Goal: Information Seeking & Learning: Learn about a topic

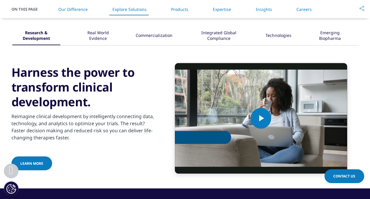
scroll to position [763, 0]
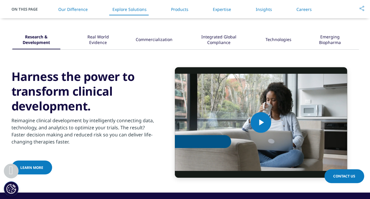
click at [90, 40] on div "Real World Evidence" at bounding box center [98, 40] width 38 height 18
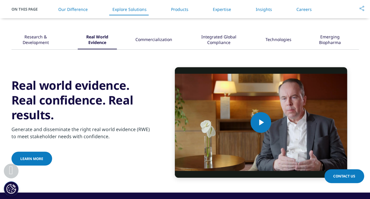
click at [166, 36] on div "Commercialization" at bounding box center [154, 40] width 37 height 18
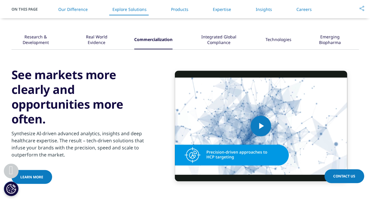
click at [224, 40] on div "Integrated Global Compliance" at bounding box center [219, 40] width 56 height 18
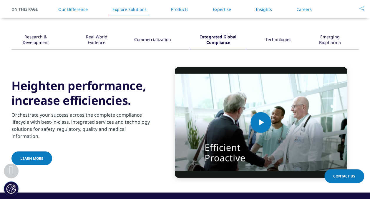
click at [285, 41] on div "Technologies" at bounding box center [279, 40] width 26 height 18
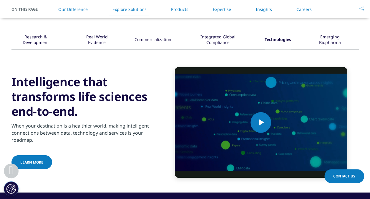
click at [338, 40] on div "Emerging Biopharma" at bounding box center [330, 40] width 40 height 18
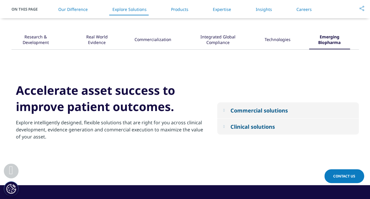
click at [224, 109] on em at bounding box center [223, 110] width 1 height 4
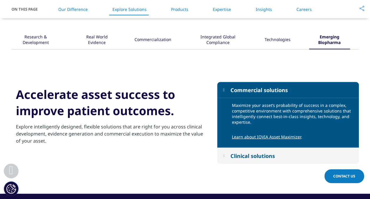
click at [183, 8] on link "Products" at bounding box center [179, 9] width 17 height 6
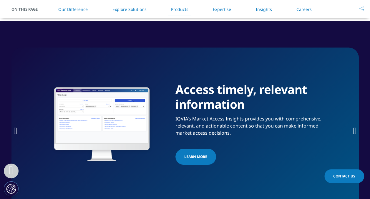
scroll to position [937, 0]
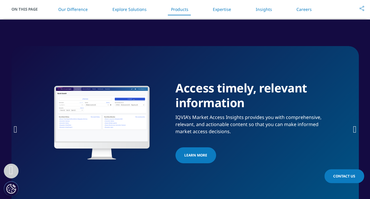
click at [353, 129] on icon "Next slide" at bounding box center [355, 128] width 4 height 9
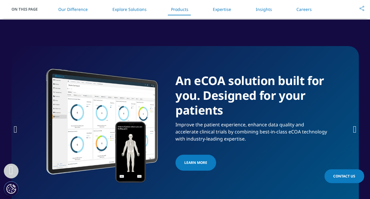
click at [353, 129] on icon "Next slide" at bounding box center [355, 128] width 4 height 9
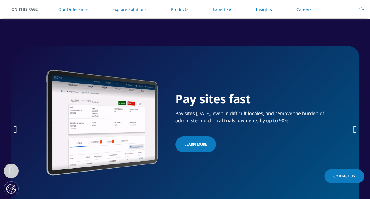
click at [353, 129] on icon "Next slide" at bounding box center [355, 128] width 4 height 9
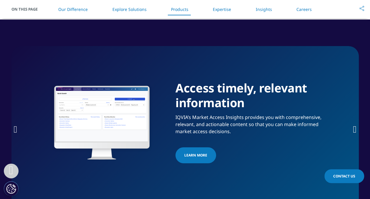
click at [353, 129] on icon "Next slide" at bounding box center [355, 128] width 4 height 9
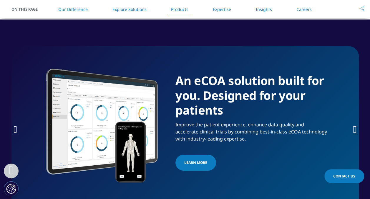
click at [353, 129] on icon "Next slide" at bounding box center [355, 128] width 4 height 9
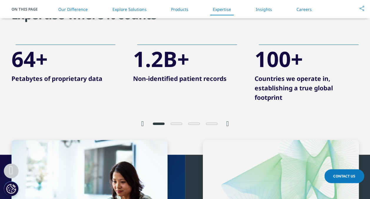
scroll to position [1199, 0]
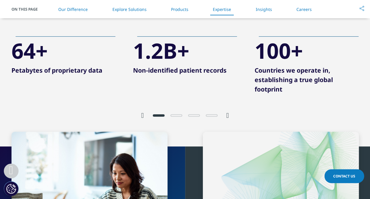
click at [229, 114] on icon "Next slide" at bounding box center [228, 115] width 3 height 7
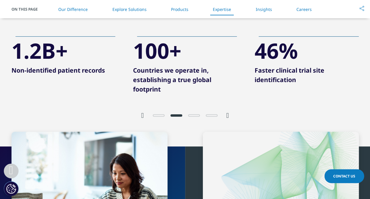
click at [229, 114] on icon "Next slide" at bounding box center [228, 115] width 3 height 7
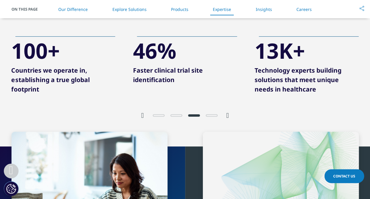
click at [130, 9] on link "Explore Solutions" at bounding box center [129, 9] width 34 height 6
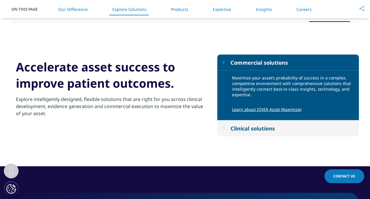
scroll to position [760, 0]
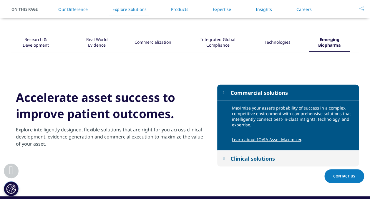
scroll to position [760, 0]
click at [272, 140] on link "Learn about IQVIA Asset Maximizer" at bounding box center [266, 139] width 69 height 6
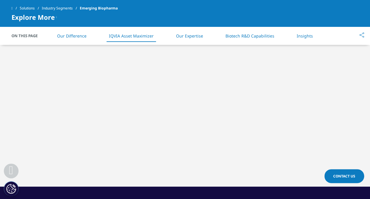
scroll to position [618, 0]
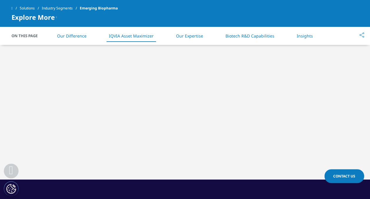
click at [201, 34] on link "Our Expertise" at bounding box center [189, 36] width 27 height 6
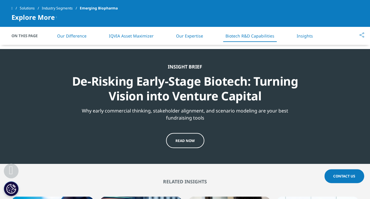
scroll to position [1579, 0]
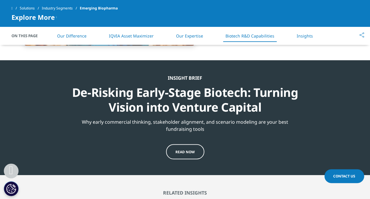
click at [184, 151] on span "Read now" at bounding box center [185, 151] width 19 height 5
